Goal: Transaction & Acquisition: Purchase product/service

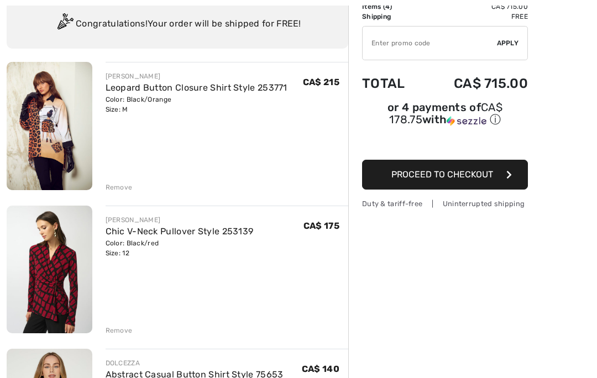
scroll to position [86, 0]
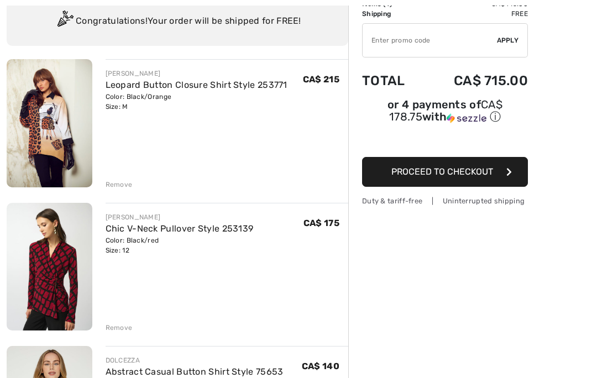
click at [149, 239] on div "Color: Black/red Size: 12" at bounding box center [180, 245] width 148 height 20
click at [140, 239] on div "Color: Black/red Size: 12" at bounding box center [180, 245] width 148 height 20
click at [150, 242] on div "Color: Black/red Size: 12" at bounding box center [180, 245] width 148 height 20
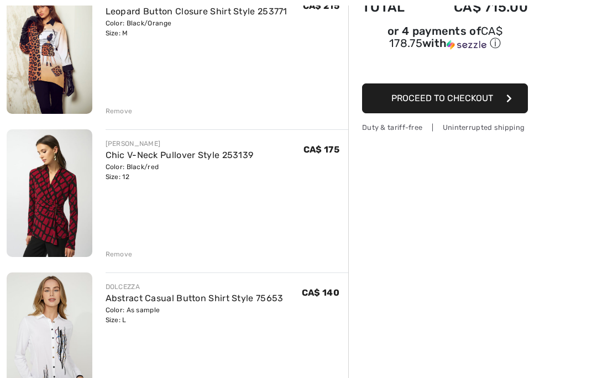
scroll to position [159, 0]
click at [141, 172] on div "Color: Black/red Size: 12" at bounding box center [180, 172] width 148 height 20
click at [144, 173] on div "Color: Black/red Size: 12" at bounding box center [180, 172] width 148 height 20
click at [143, 175] on div "Color: Black/red Size: 12" at bounding box center [180, 172] width 148 height 20
click at [128, 172] on div "Color: Black/red Size: 12" at bounding box center [180, 172] width 148 height 20
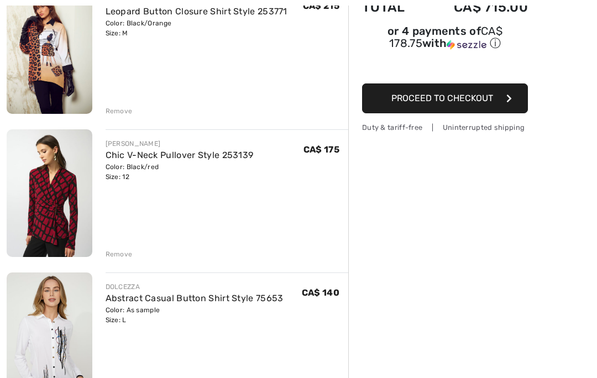
click at [120, 176] on div "Color: Black/red Size: 12" at bounding box center [180, 172] width 148 height 20
click at [78, 186] on img at bounding box center [50, 193] width 86 height 128
click at [72, 146] on img at bounding box center [50, 193] width 86 height 128
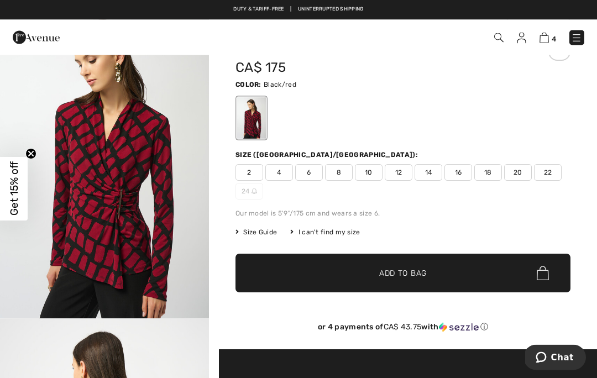
scroll to position [52, 0]
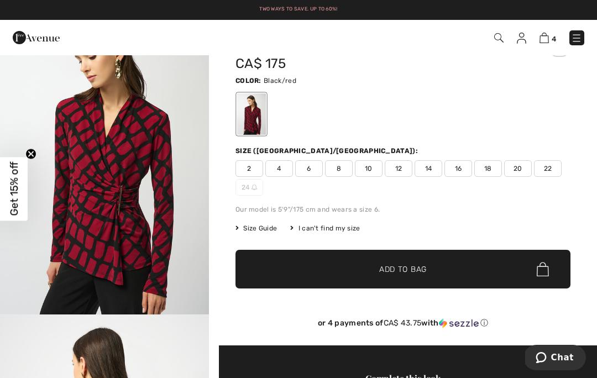
click at [408, 175] on span "12" at bounding box center [399, 168] width 28 height 17
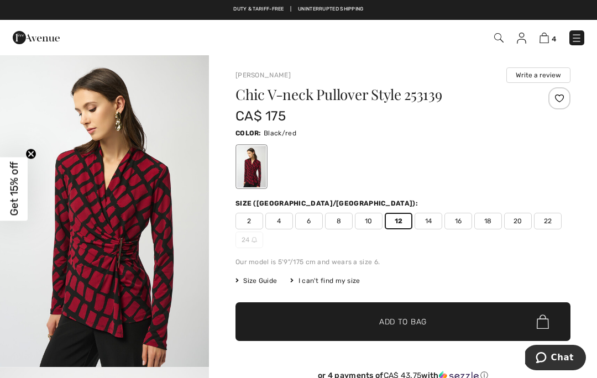
scroll to position [2, 0]
